Goal: Task Accomplishment & Management: Manage account settings

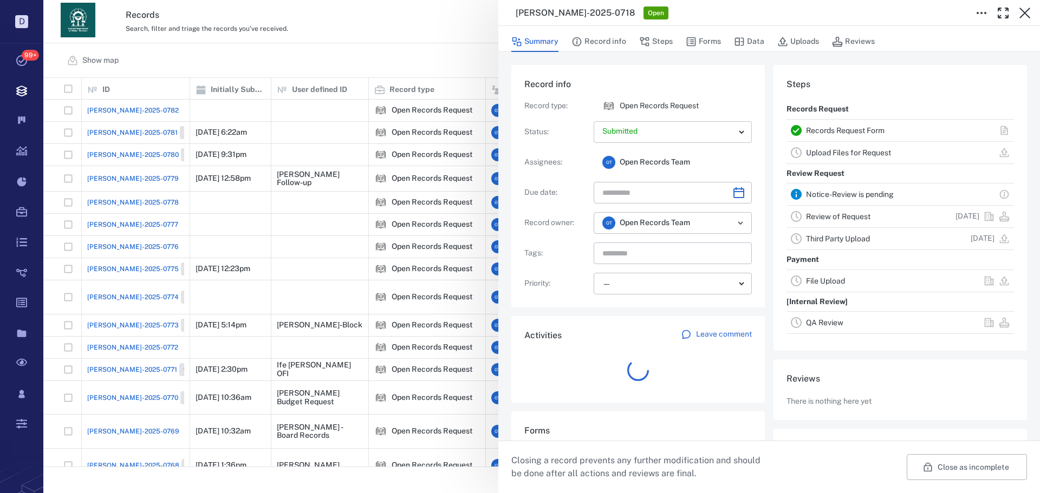
scroll to position [9, 9]
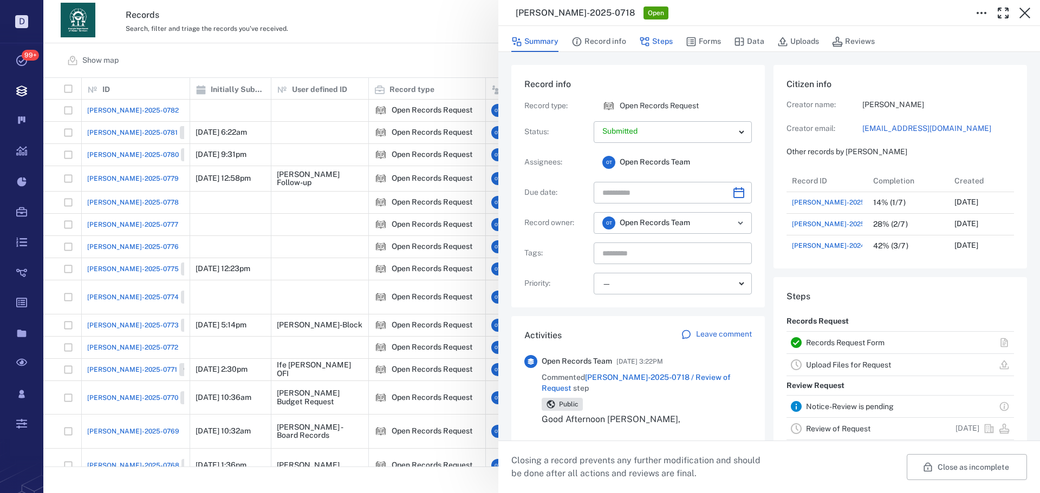
click at [649, 40] on button "Steps" at bounding box center [656, 41] width 34 height 21
click at [701, 36] on button "Forms" at bounding box center [703, 41] width 35 height 21
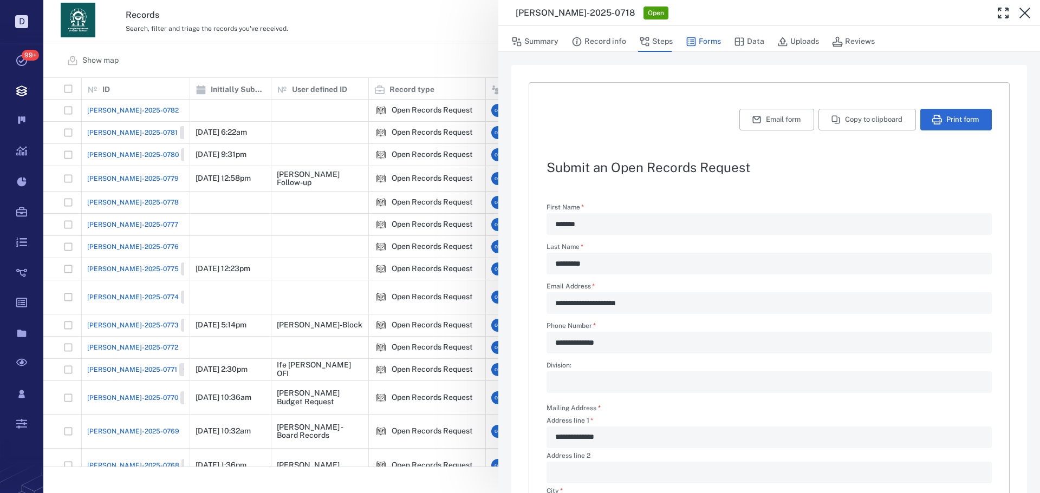
type textarea "*"
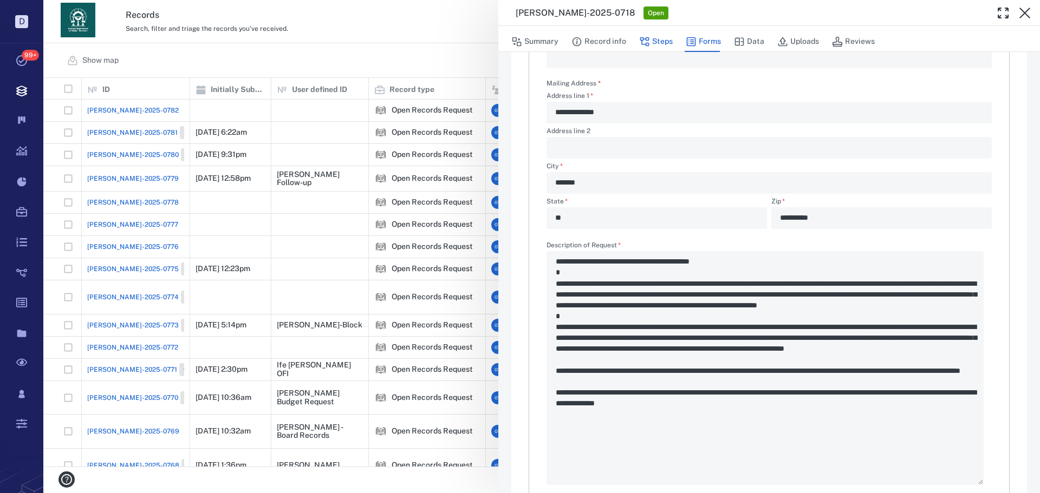
click at [668, 38] on button "Steps" at bounding box center [656, 41] width 34 height 21
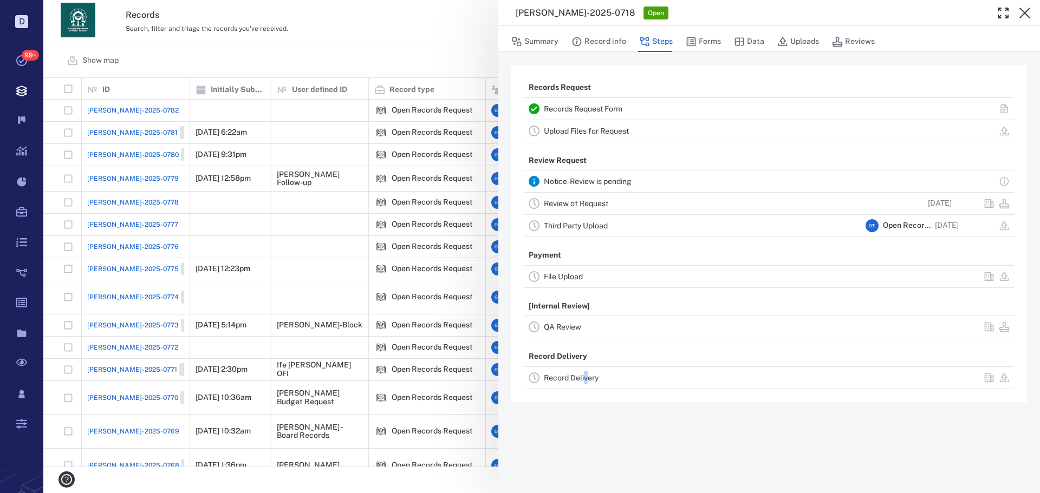
click at [586, 368] on div "Record Delivery" at bounding box center [769, 378] width 490 height 22
click at [583, 373] on div "Record Delivery" at bounding box center [702, 378] width 317 height 13
click at [587, 376] on link "Record Delivery" at bounding box center [571, 378] width 55 height 9
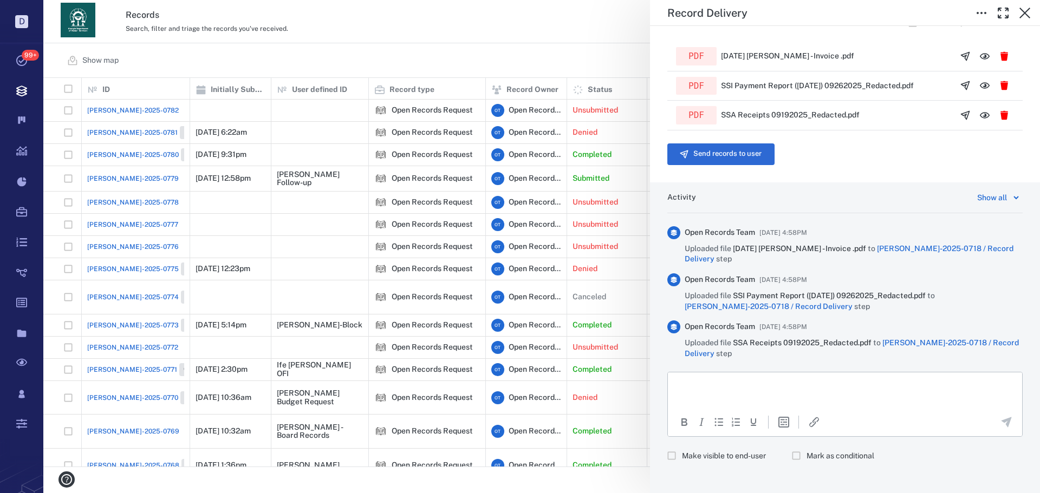
scroll to position [343, 0]
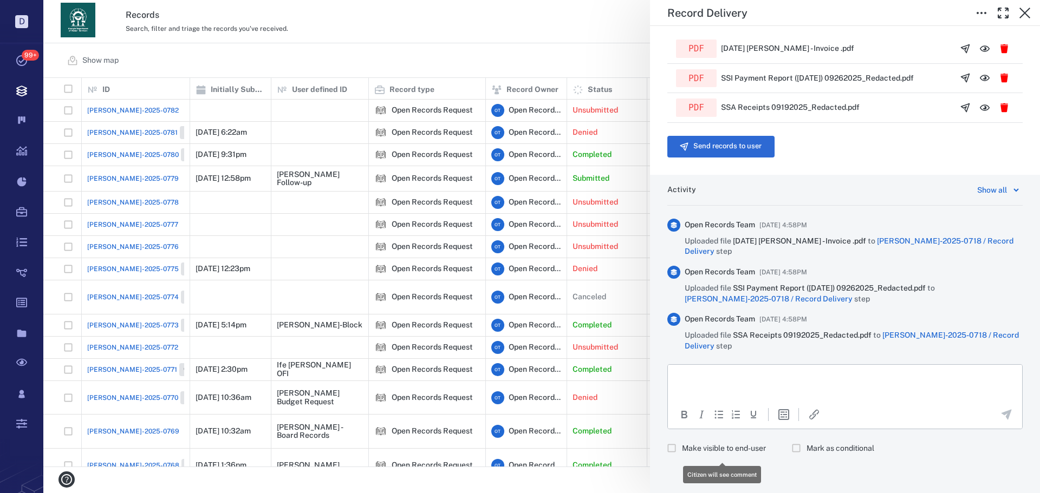
drag, startPoint x: 714, startPoint y: 446, endPoint x: 721, endPoint y: 439, distance: 9.6
click at [714, 445] on span "Make visible to end-user" at bounding box center [724, 449] width 84 height 11
click at [740, 381] on p "Rich Text Area. Press ALT-0 for help." at bounding box center [845, 379] width 336 height 10
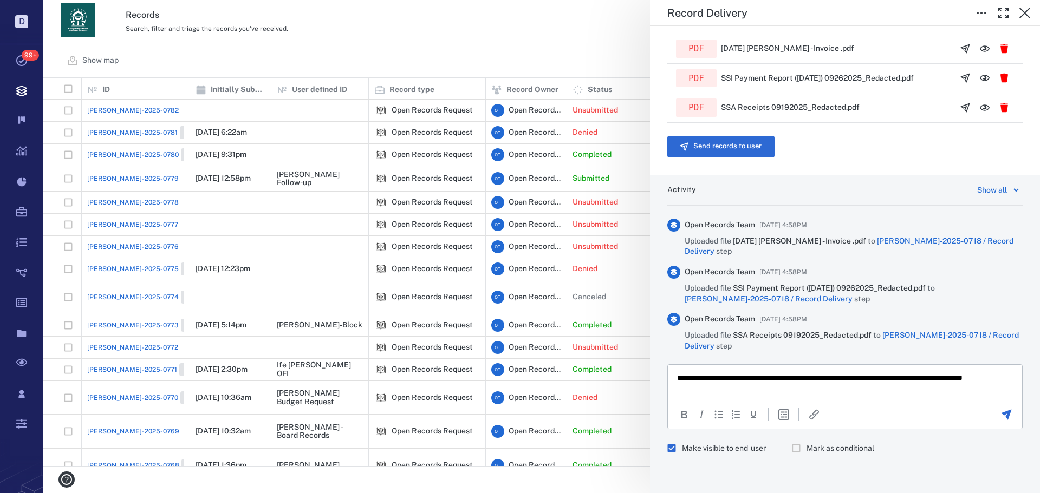
drag, startPoint x: 903, startPoint y: 350, endPoint x: 240, endPoint y: 3, distance: 749.0
click at [903, 351] on span "Uploaded file SSA Receipts 09192025_Redacted.pdf to [PERSON_NAME]-2025-0718 / R…" at bounding box center [854, 340] width 338 height 21
click at [900, 382] on p "**********" at bounding box center [837, 383] width 320 height 19
click at [903, 385] on p "**********" at bounding box center [837, 383] width 320 height 19
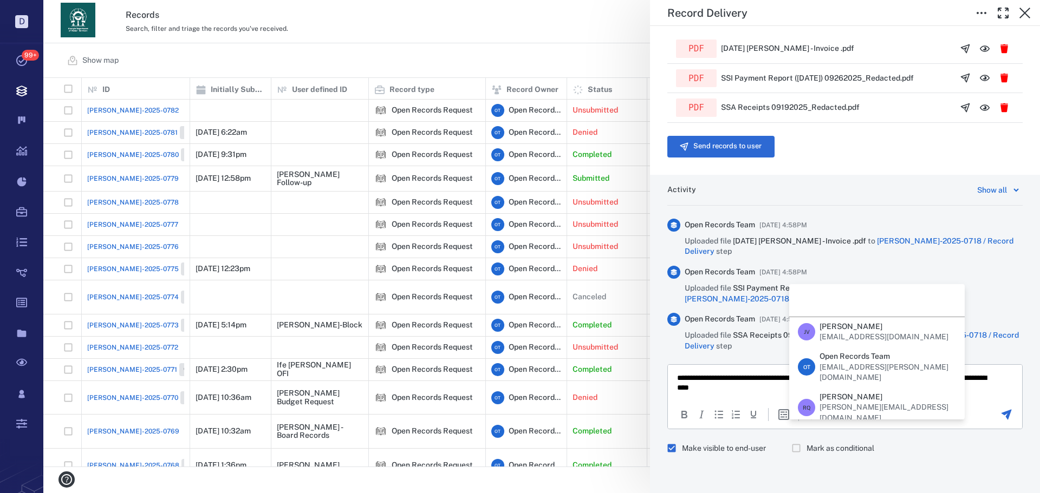
click at [784, 394] on html "**********" at bounding box center [845, 383] width 354 height 36
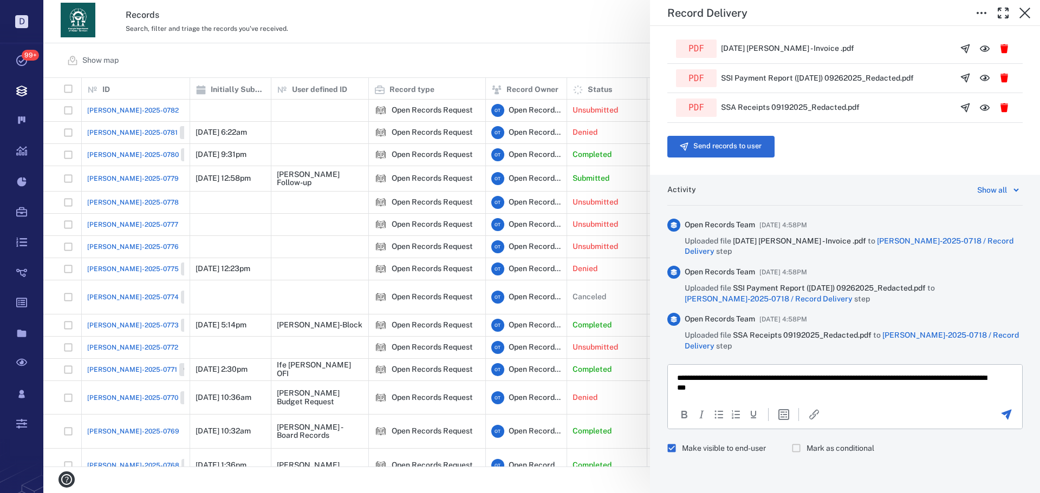
click at [817, 388] on p "**********" at bounding box center [837, 383] width 320 height 19
drag, startPoint x: 999, startPoint y: 417, endPoint x: 991, endPoint y: 412, distance: 9.5
click at [1001, 417] on icon "Send the comment" at bounding box center [1006, 415] width 10 height 10
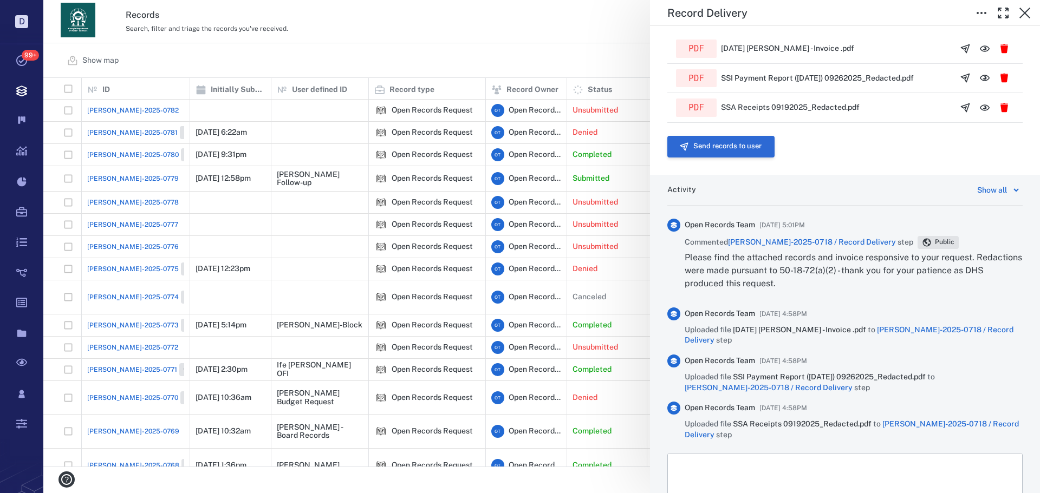
click at [752, 145] on button "Send records to user" at bounding box center [720, 147] width 107 height 22
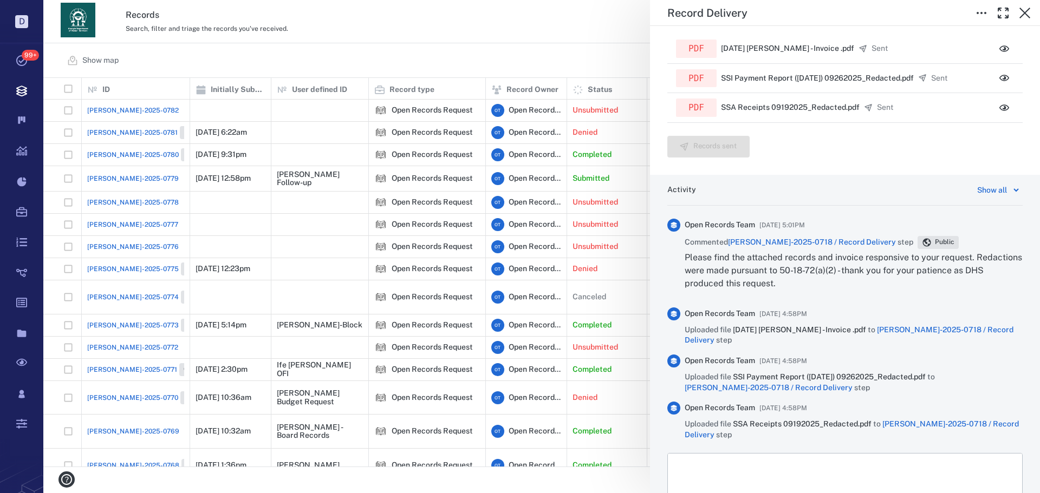
click at [536, 38] on div "Record Delivery Status Complete Type Record delivery Assignee ​ Due date ​ Reco…" at bounding box center [541, 246] width 996 height 493
